Goal: Information Seeking & Learning: Learn about a topic

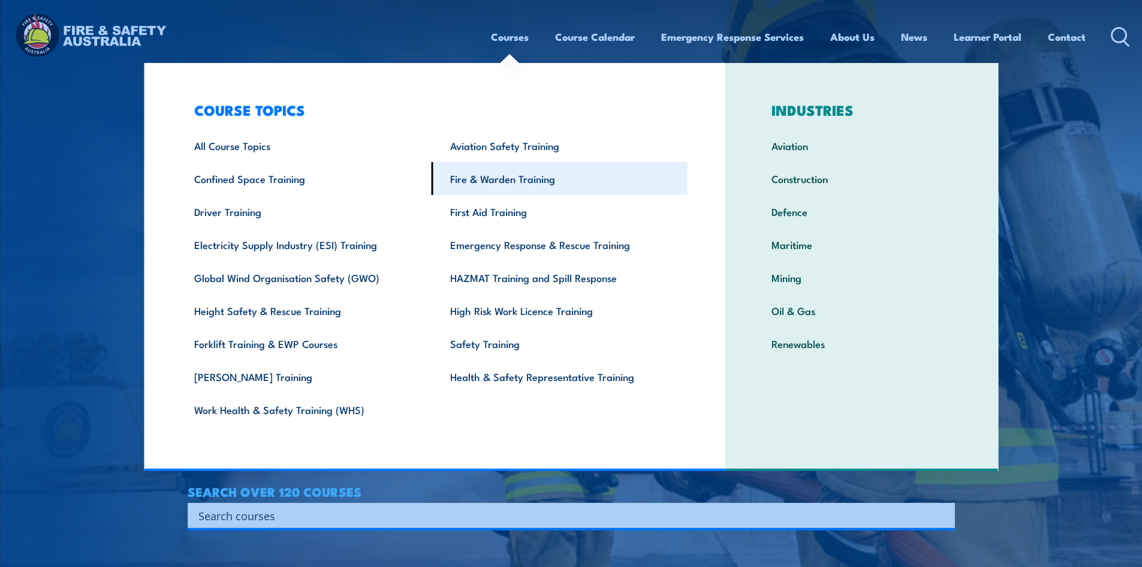
click at [480, 179] on link "Fire & Warden Training" at bounding box center [560, 178] width 256 height 33
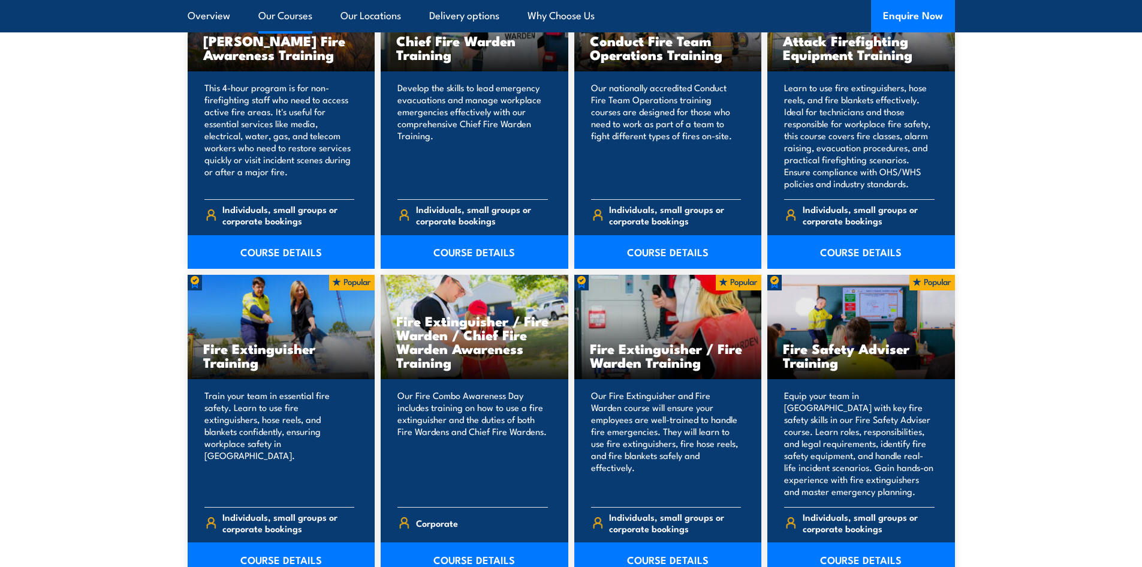
scroll to position [1139, 0]
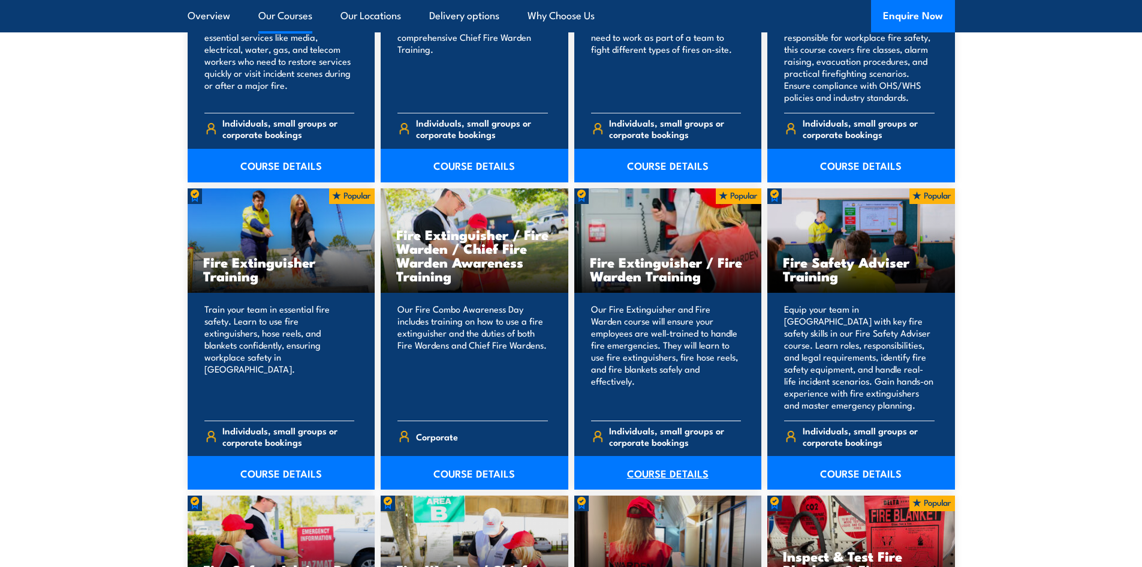
click at [670, 472] on link "COURSE DETAILS" at bounding box center [668, 473] width 188 height 34
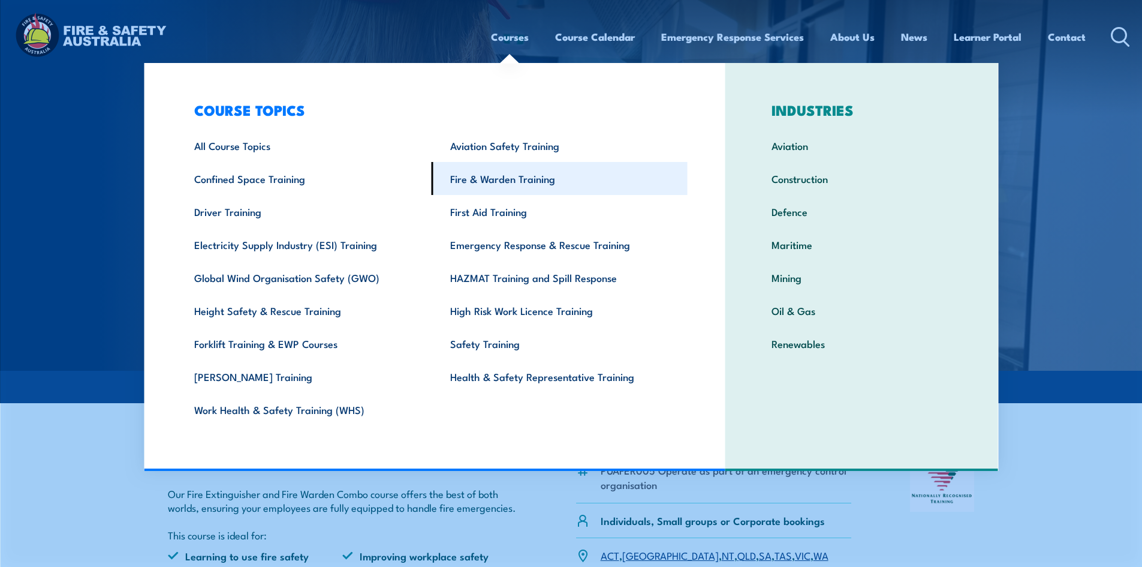
click at [464, 182] on link "Fire & Warden Training" at bounding box center [560, 178] width 256 height 33
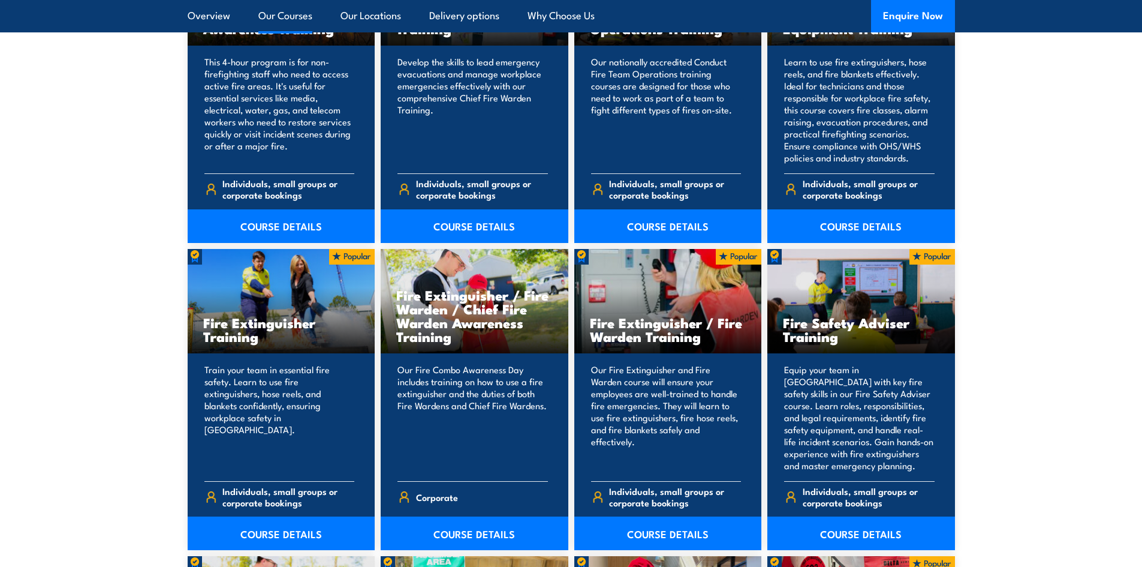
scroll to position [1079, 0]
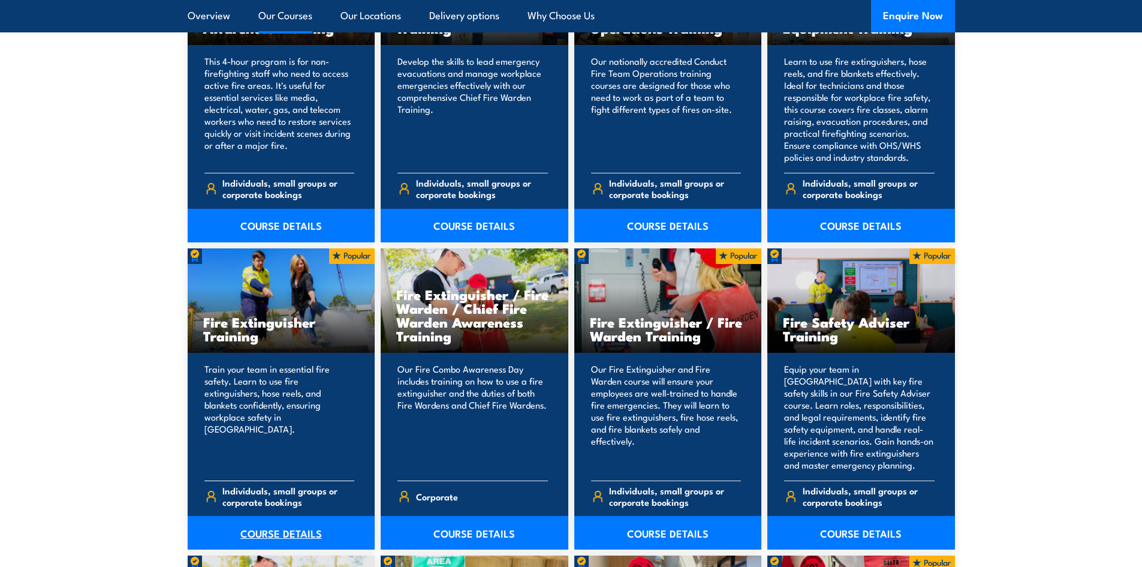
click at [273, 534] on link "COURSE DETAILS" at bounding box center [282, 533] width 188 height 34
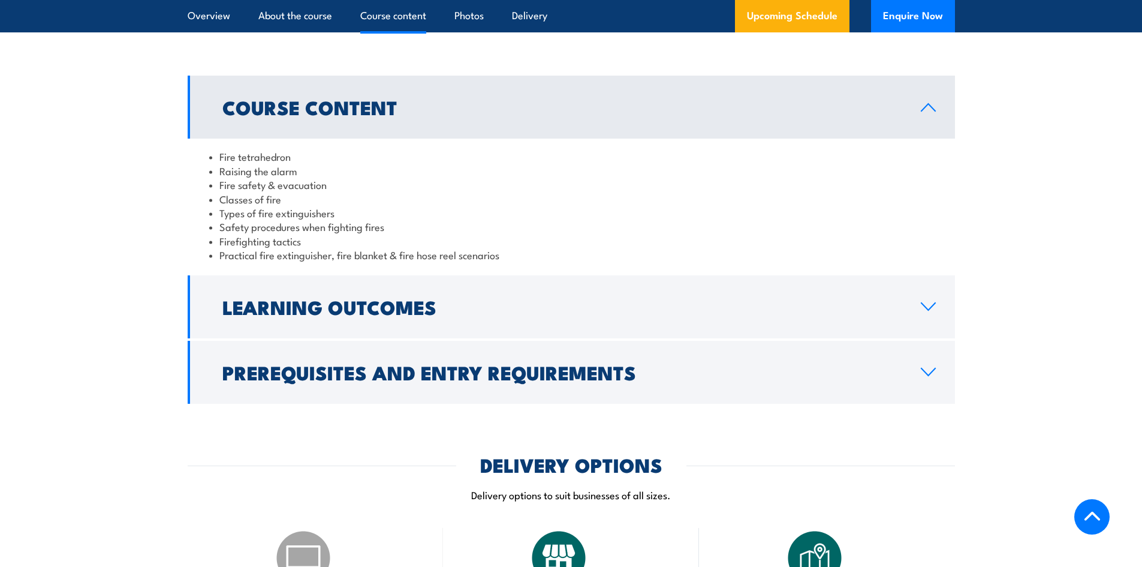
scroll to position [1139, 0]
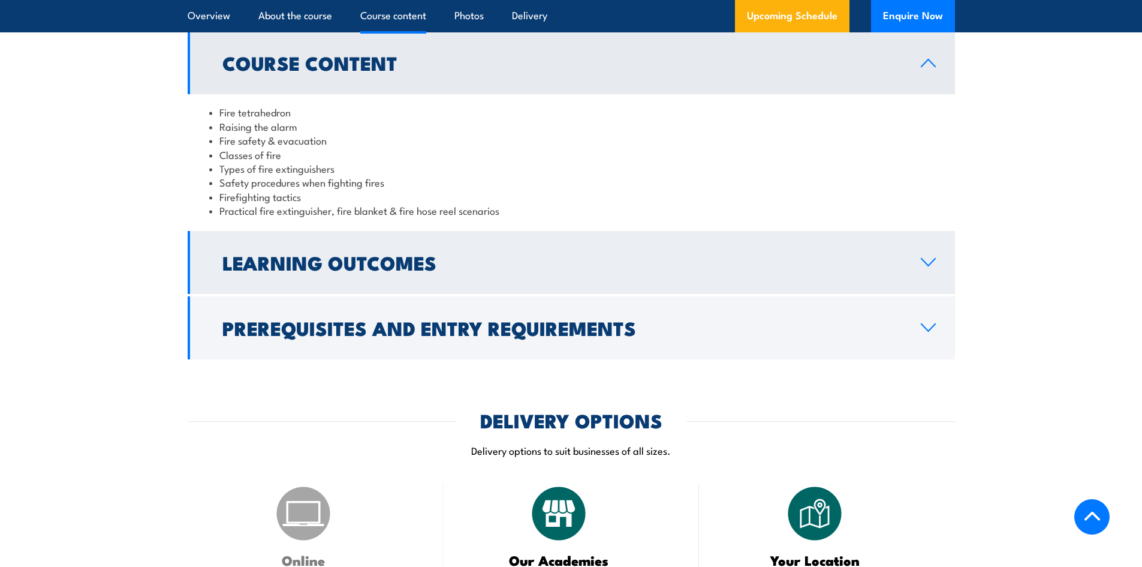
click at [923, 260] on icon at bounding box center [929, 261] width 14 height 7
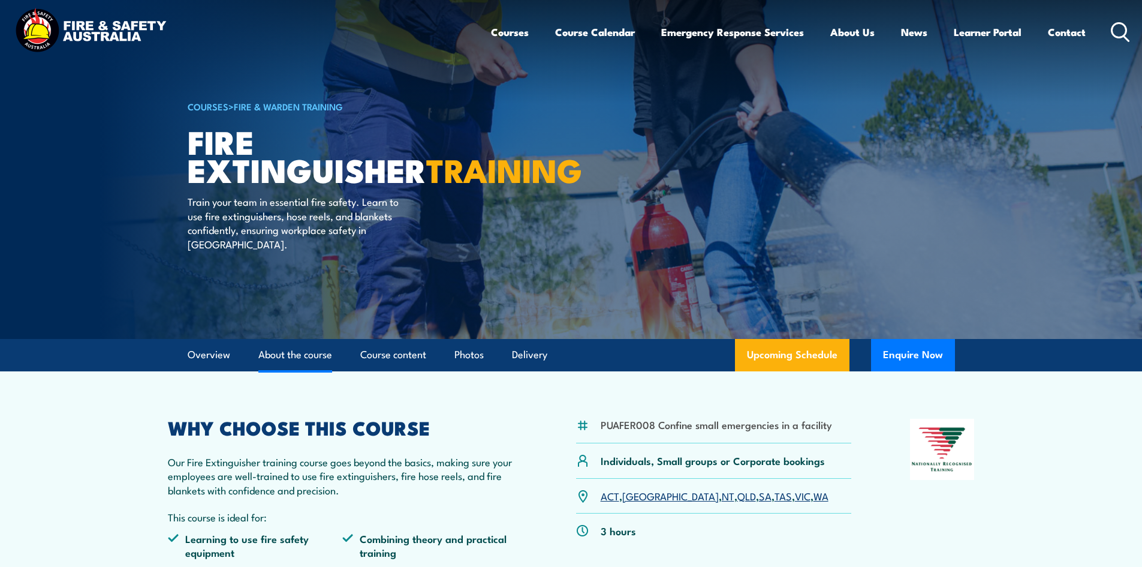
scroll to position [0, 0]
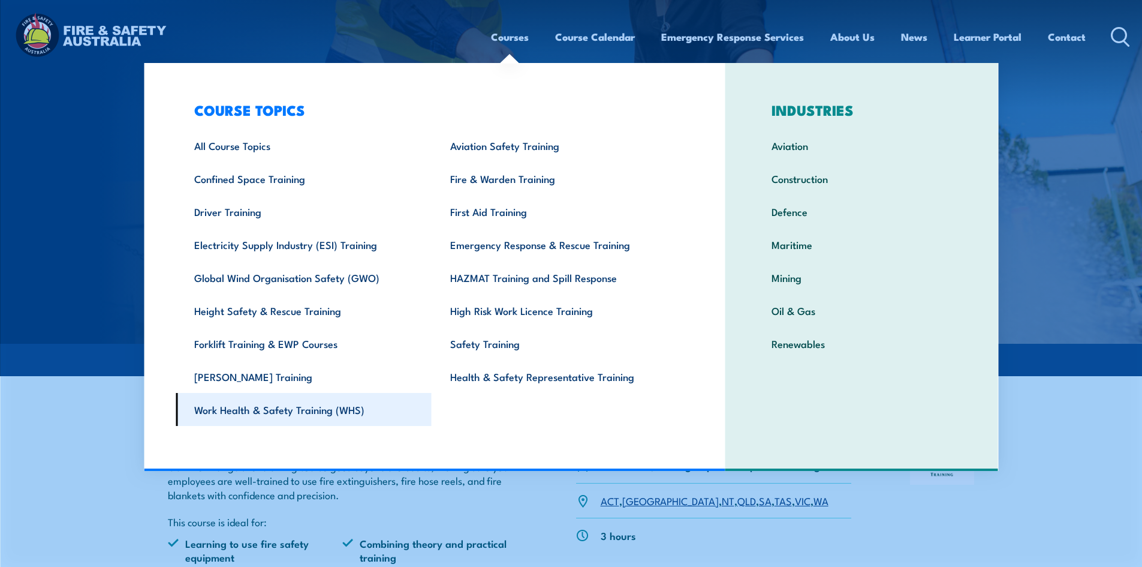
click at [257, 414] on link "Work Health & Safety Training (WHS)" at bounding box center [304, 409] width 256 height 33
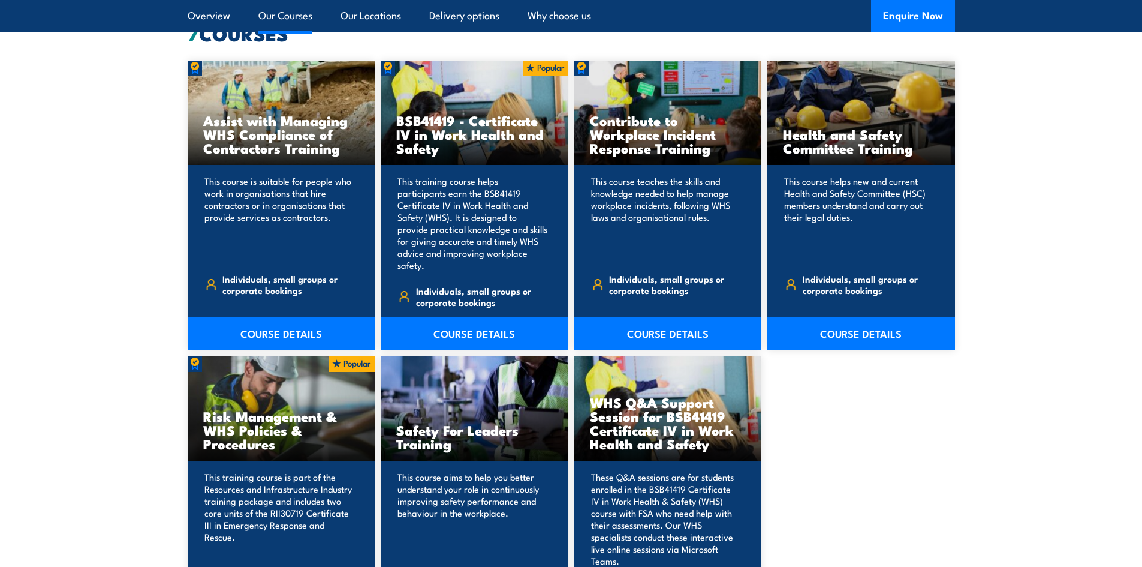
scroll to position [899, 0]
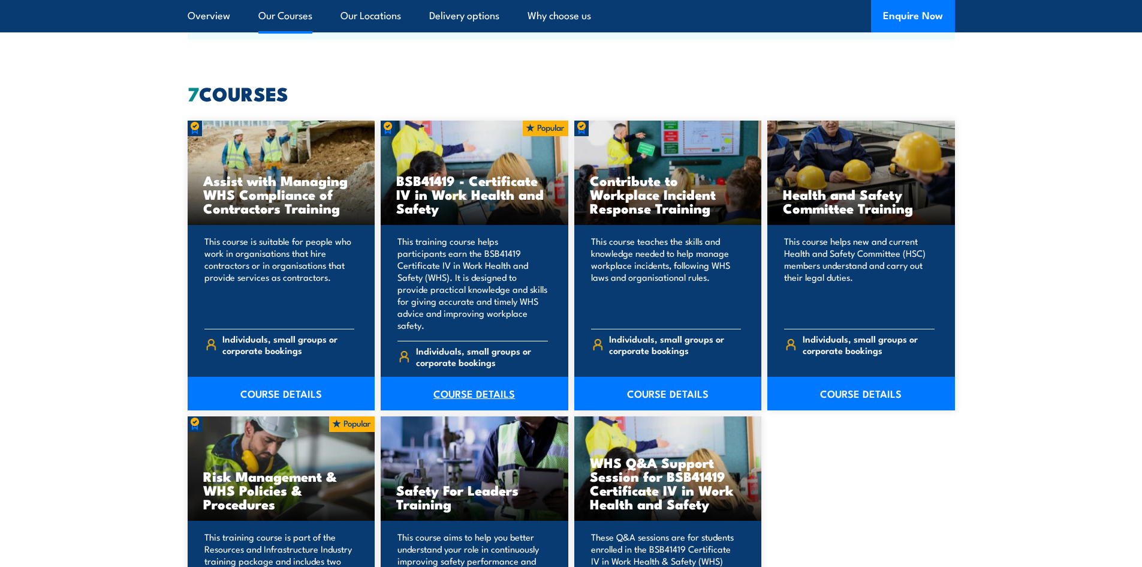
click at [450, 381] on link "COURSE DETAILS" at bounding box center [475, 394] width 188 height 34
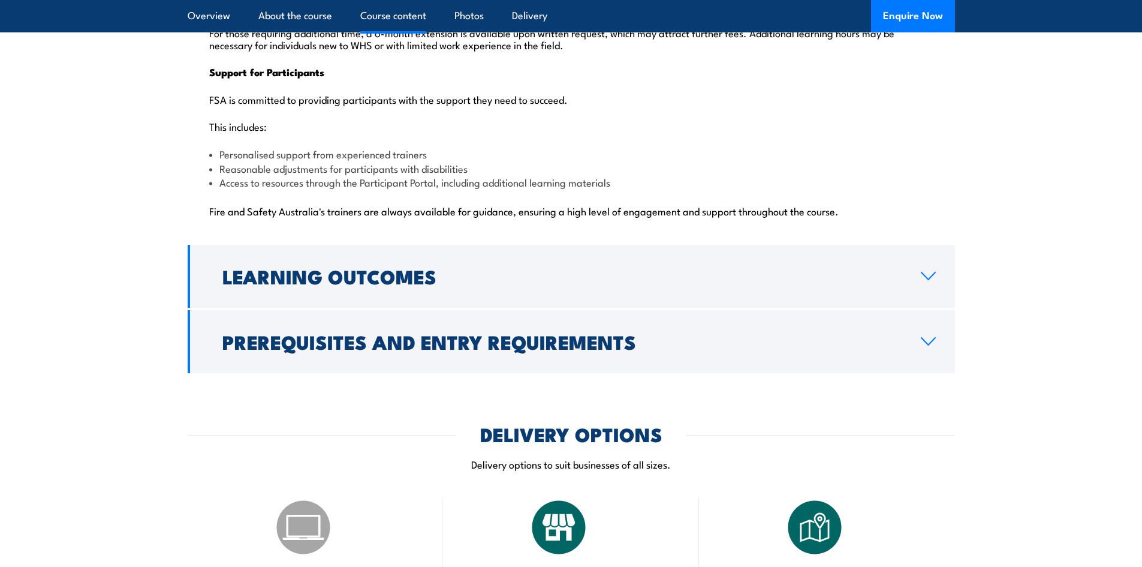
scroll to position [2998, 0]
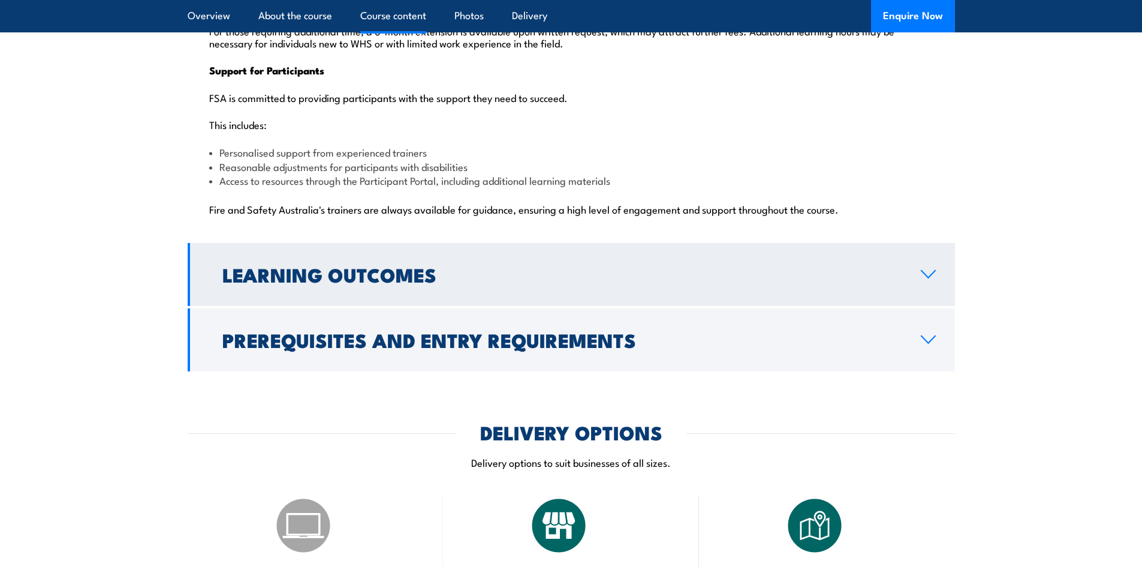
click at [929, 269] on icon at bounding box center [928, 274] width 16 height 10
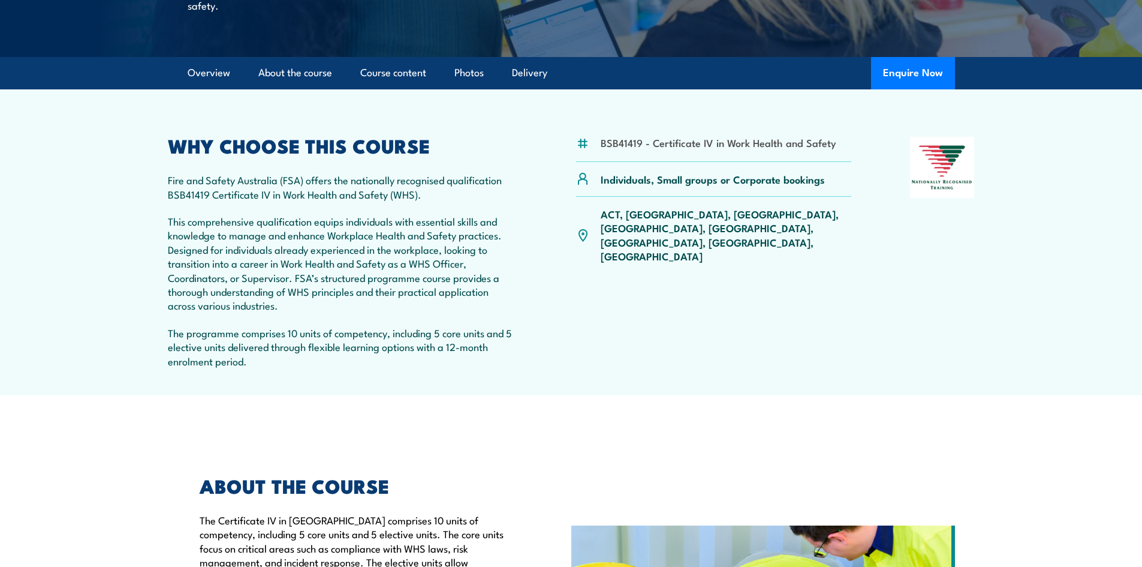
scroll to position [0, 0]
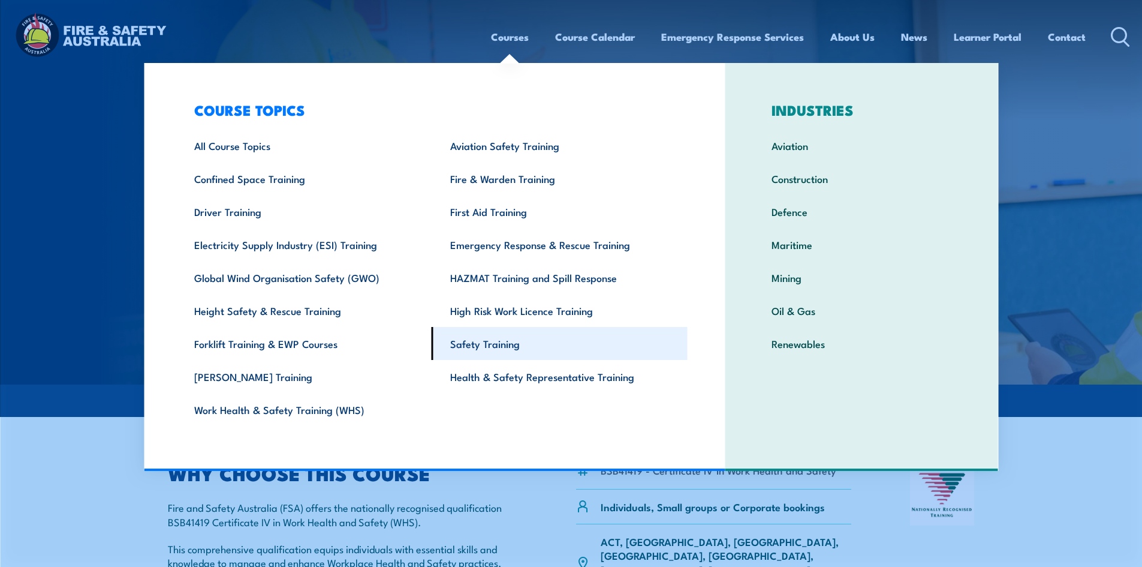
click at [484, 345] on link "Safety Training" at bounding box center [560, 343] width 256 height 33
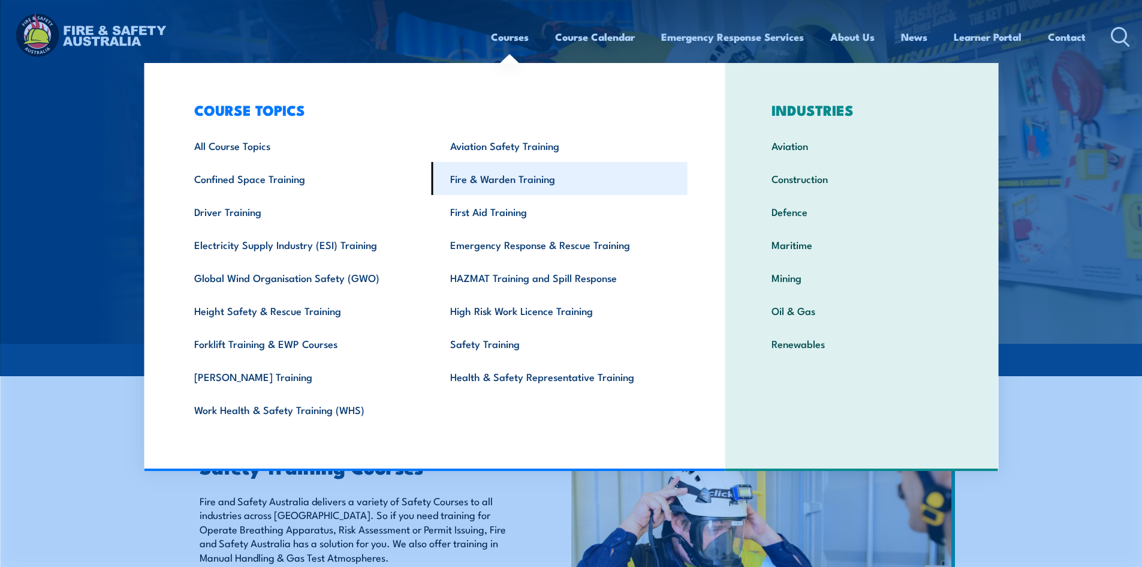
click at [485, 183] on link "Fire & Warden Training" at bounding box center [560, 178] width 256 height 33
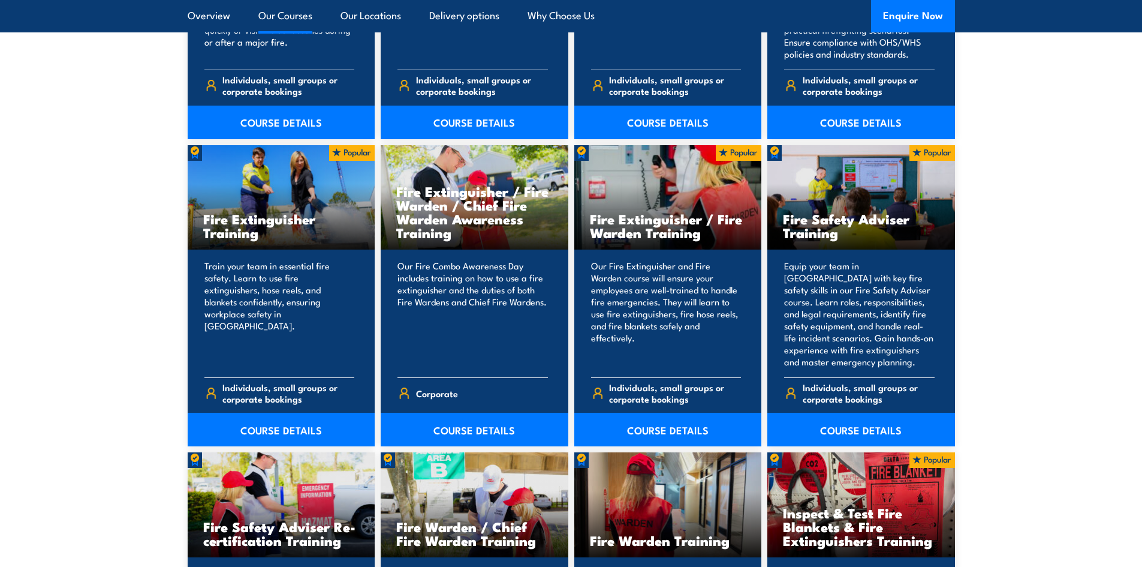
scroll to position [1199, 0]
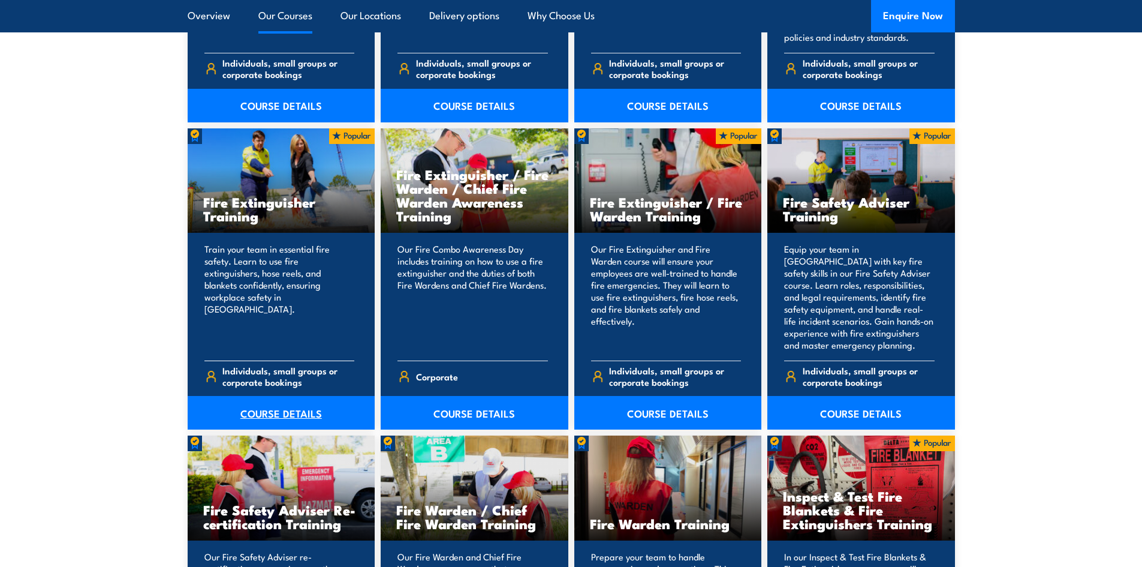
click at [260, 415] on link "COURSE DETAILS" at bounding box center [282, 413] width 188 height 34
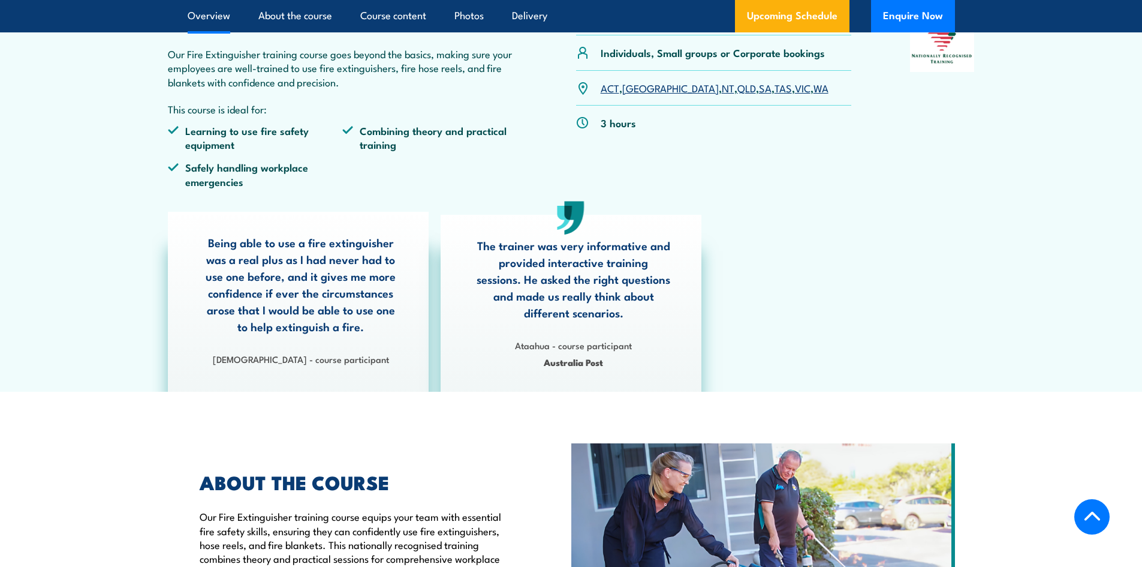
scroll to position [240, 0]
